Goal: Transaction & Acquisition: Purchase product/service

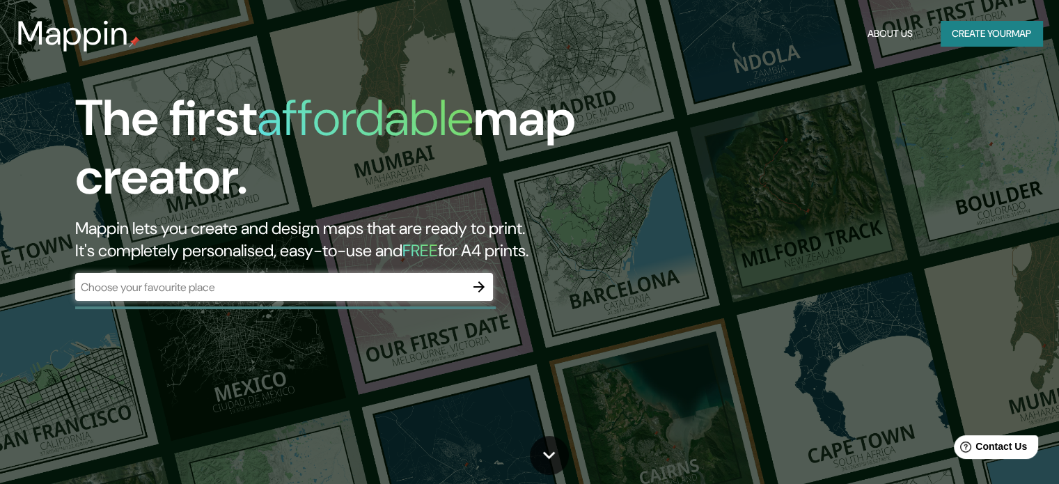
click at [308, 298] on div "​" at bounding box center [284, 287] width 418 height 28
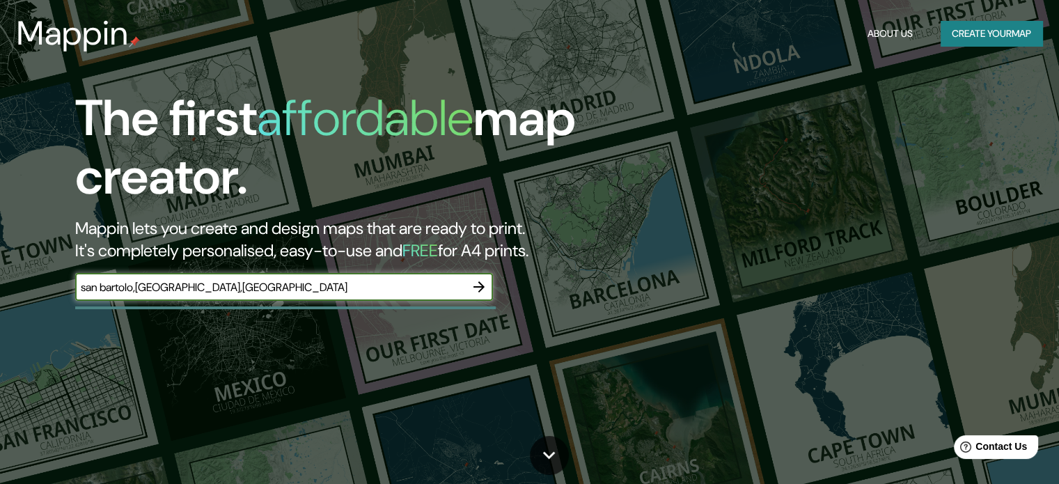
type input "san bartolo,[GEOGRAPHIC_DATA],[GEOGRAPHIC_DATA]"
click at [473, 280] on icon "button" at bounding box center [478, 286] width 17 height 17
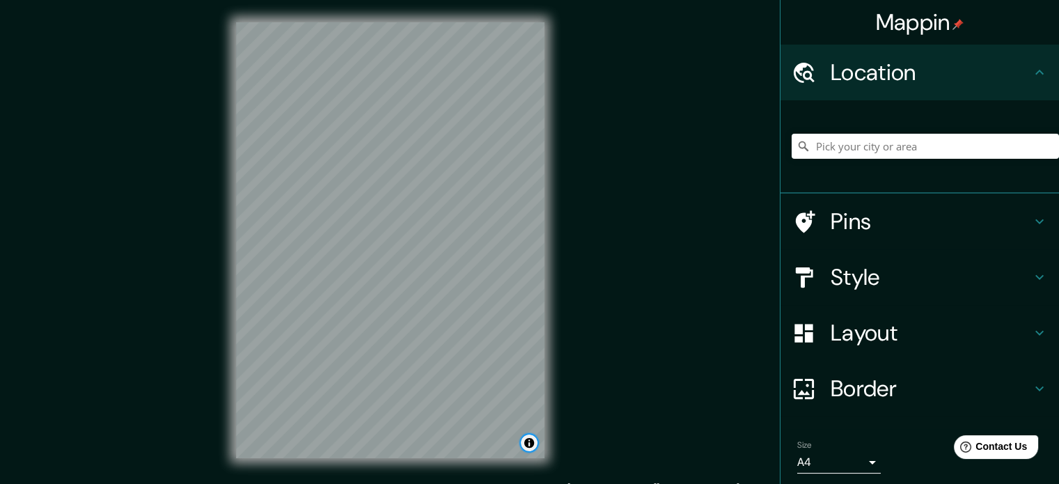
click at [536, 445] on button "Toggle attribution" at bounding box center [529, 442] width 17 height 17
click at [852, 74] on h4 "Location" at bounding box center [930, 72] width 200 height 28
click at [1031, 77] on icon at bounding box center [1039, 72] width 17 height 17
click at [856, 155] on input "Pick your city or area" at bounding box center [924, 146] width 267 height 25
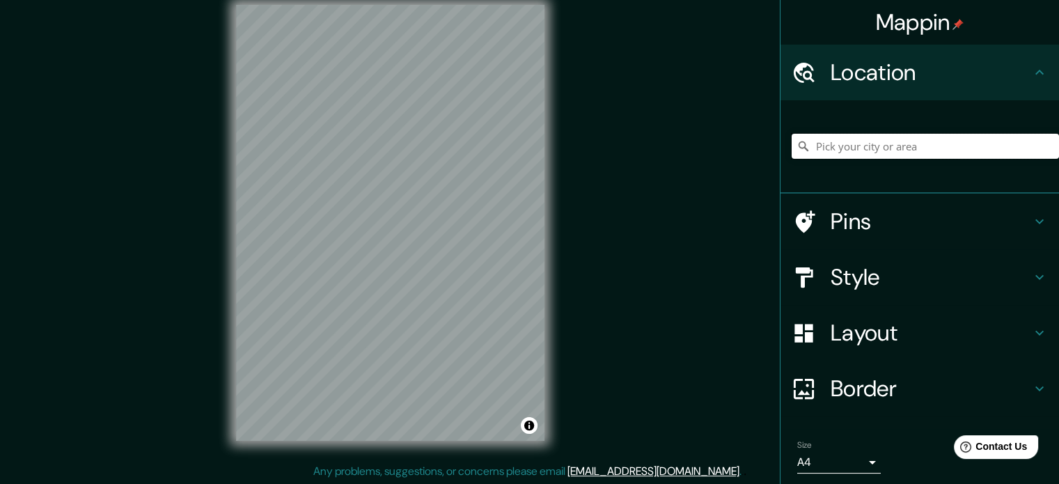
scroll to position [18, 0]
click at [887, 140] on input "[GEOGRAPHIC_DATA], [GEOGRAPHIC_DATA], [GEOGRAPHIC_DATA]" at bounding box center [924, 146] width 267 height 25
drag, startPoint x: 990, startPoint y: 139, endPoint x: 825, endPoint y: 145, distance: 165.1
click at [825, 145] on div "[GEOGRAPHIC_DATA], [GEOGRAPHIC_DATA], [GEOGRAPHIC_DATA]" at bounding box center [924, 146] width 267 height 70
drag, startPoint x: 953, startPoint y: 147, endPoint x: 665, endPoint y: 148, distance: 288.1
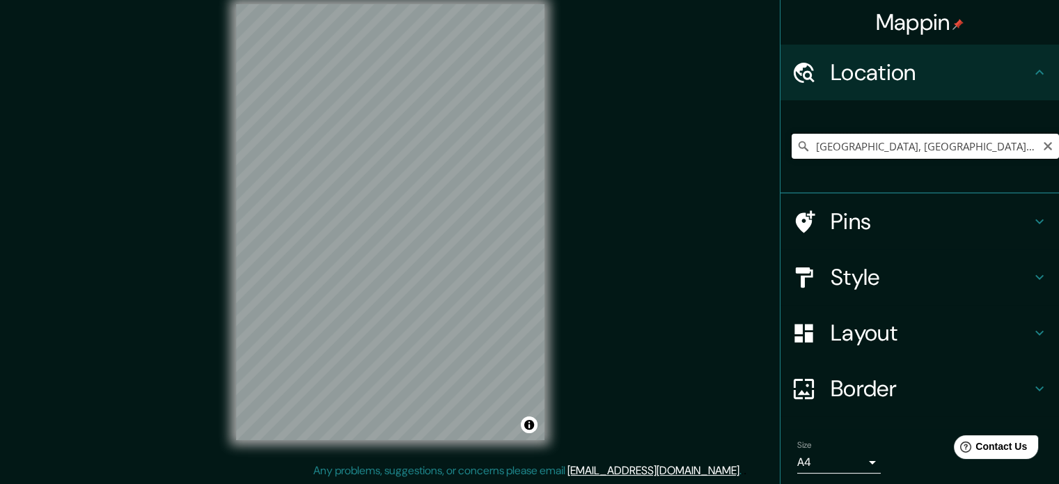
click at [665, 148] on div "Mappin Location [GEOGRAPHIC_DATA], [GEOGRAPHIC_DATA], [GEOGRAPHIC_DATA] Pins St…" at bounding box center [529, 233] width 1059 height 503
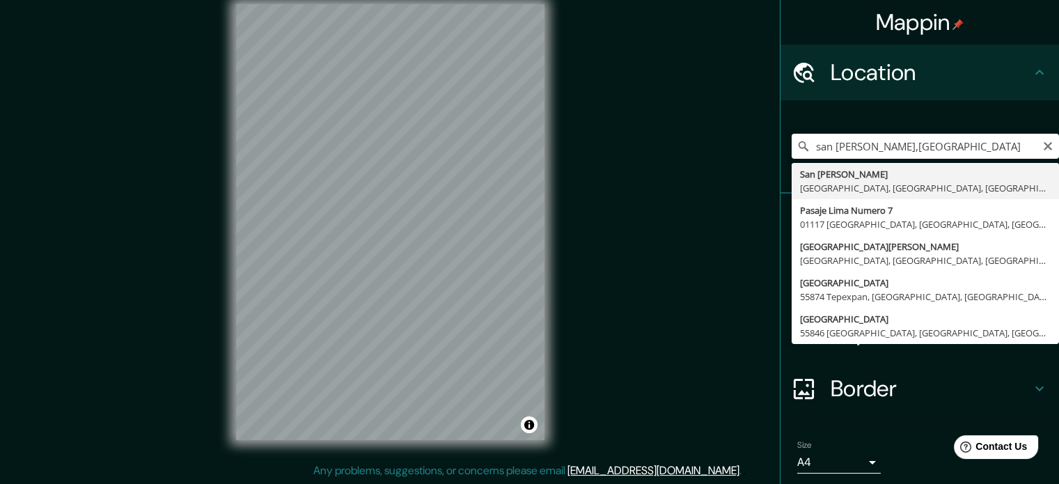
type input "[GEOGRAPHIC_DATA], [GEOGRAPHIC_DATA], [GEOGRAPHIC_DATA], [GEOGRAPHIC_DATA]"
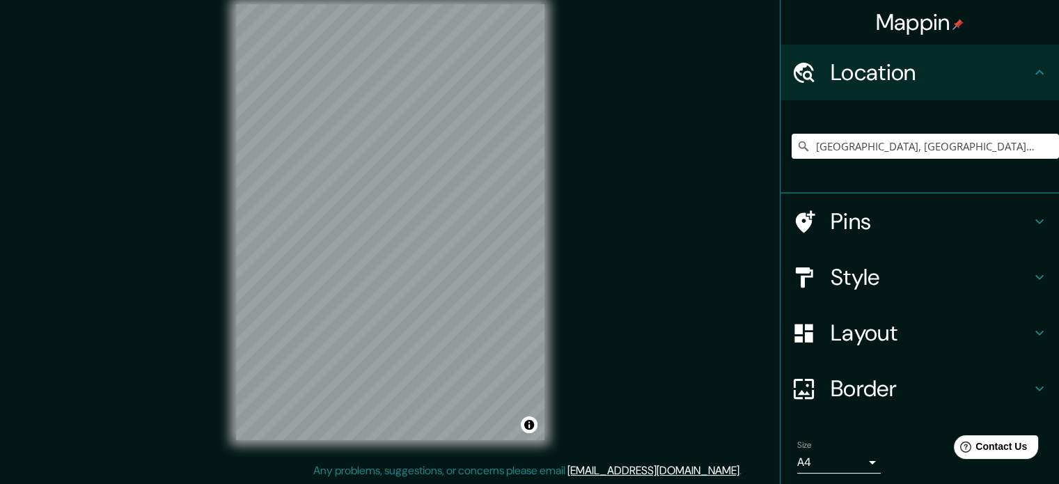
click at [872, 230] on h4 "Pins" at bounding box center [930, 221] width 200 height 28
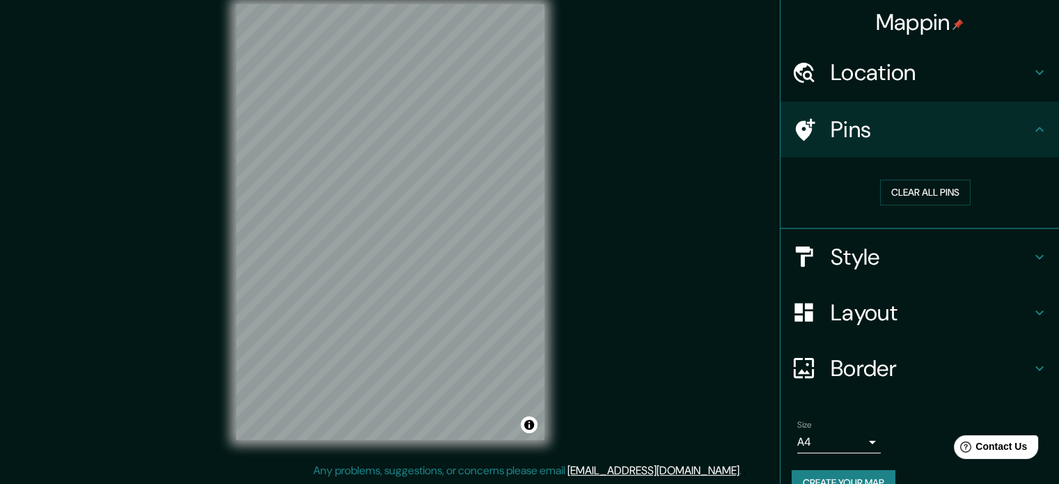
click at [917, 244] on h4 "Style" at bounding box center [930, 257] width 200 height 28
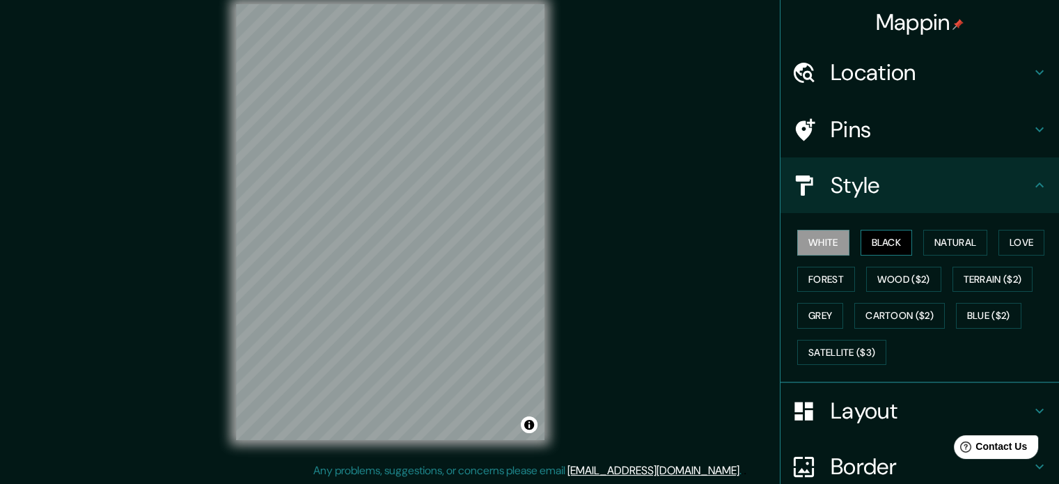
click at [895, 242] on button "Black" at bounding box center [886, 243] width 52 height 26
click at [975, 250] on button "Natural" at bounding box center [955, 243] width 64 height 26
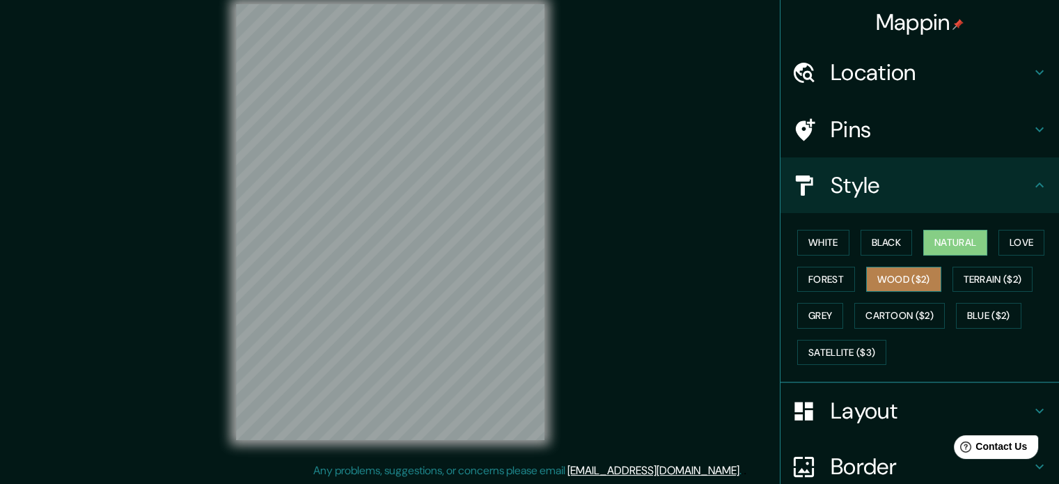
click at [910, 278] on button "Wood ($2)" at bounding box center [903, 280] width 75 height 26
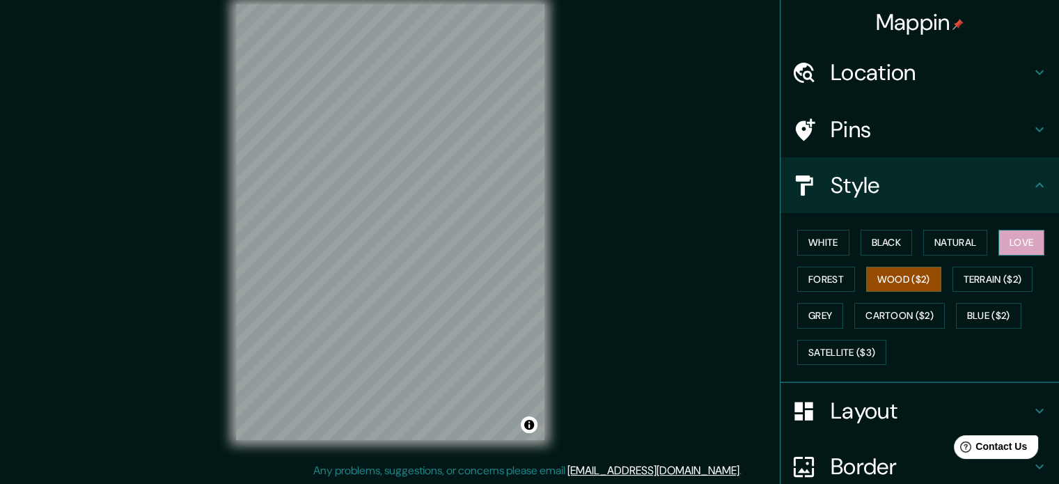
click at [1007, 247] on button "Love" at bounding box center [1021, 243] width 46 height 26
